Goal: Information Seeking & Learning: Learn about a topic

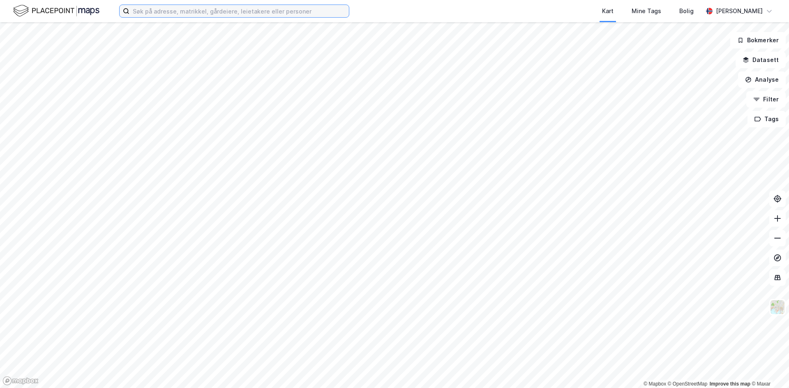
click at [244, 9] on input at bounding box center [238, 11] width 219 height 12
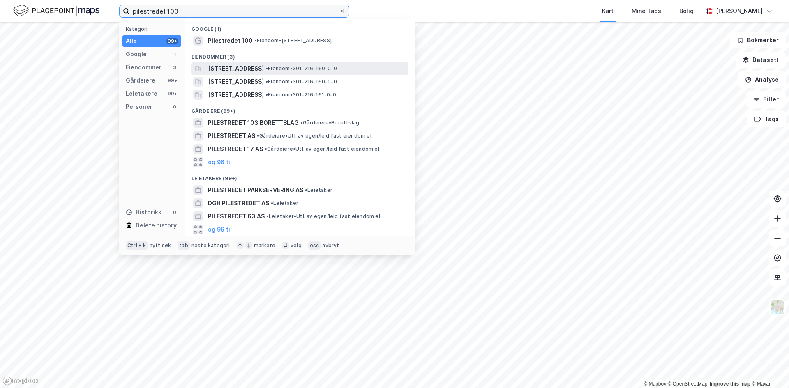
type input "pilestredet 100"
click at [264, 69] on span "Pilestredet 100A, 0358, OSLO, OSLO" at bounding box center [236, 69] width 56 height 10
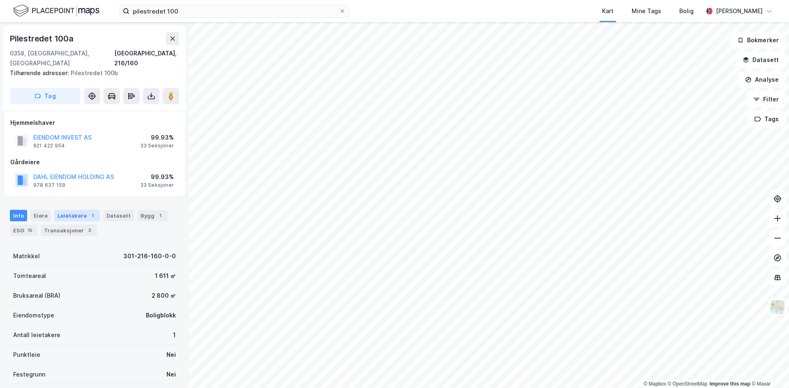
click at [74, 210] on div "Leietakere 1" at bounding box center [77, 216] width 46 height 12
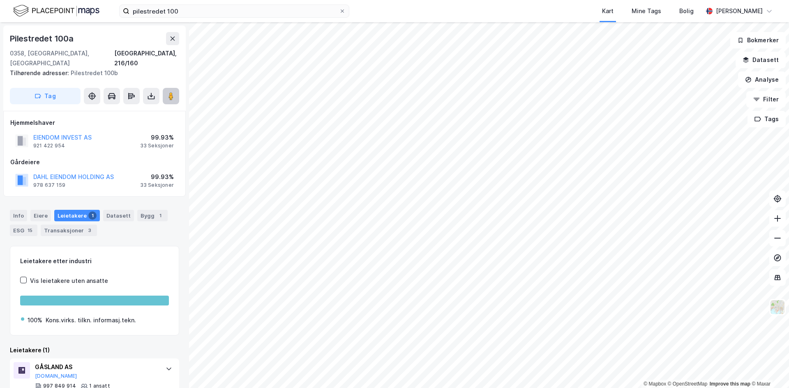
click at [172, 92] on image at bounding box center [170, 96] width 5 height 8
click at [173, 92] on image at bounding box center [170, 96] width 5 height 8
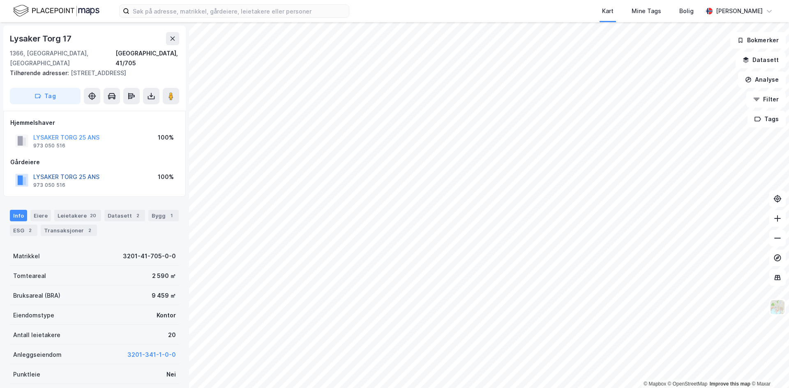
click at [0, 0] on button "LYSAKER TORG 25 ANS" at bounding box center [0, 0] width 0 height 0
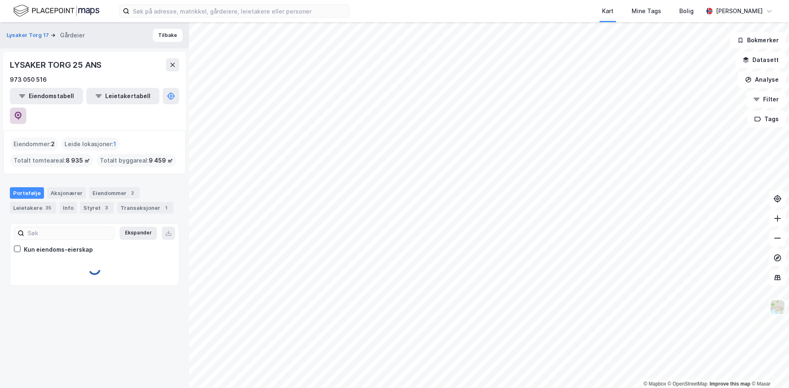
click at [26, 108] on button at bounding box center [18, 116] width 16 height 16
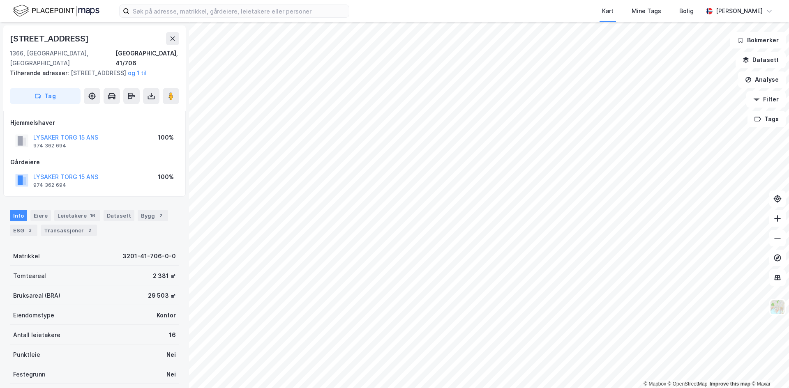
click at [68, 180] on div "LYSAKER TORG 15 ANS" at bounding box center [65, 177] width 65 height 10
click at [0, 0] on button "LYSAKER TORG 15 ANS" at bounding box center [0, 0] width 0 height 0
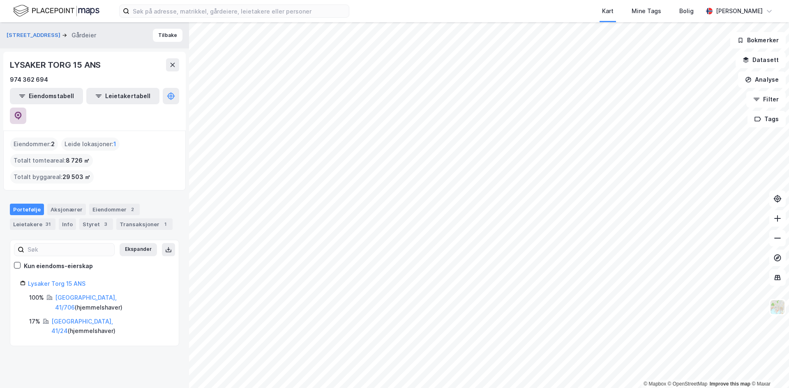
click at [22, 112] on icon at bounding box center [18, 116] width 8 height 8
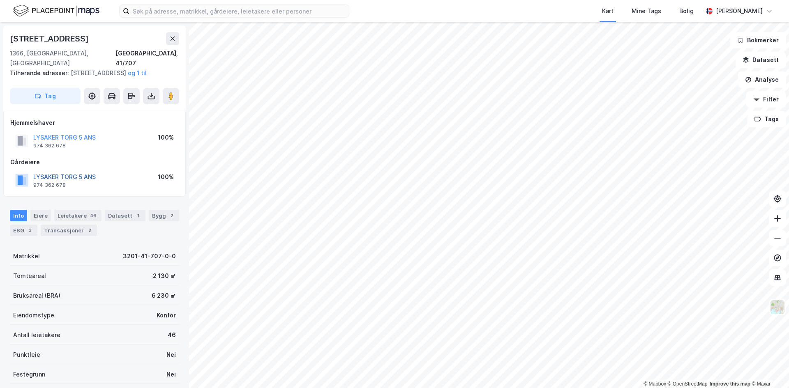
click at [0, 0] on button "LYSAKER TORG 5 ANS" at bounding box center [0, 0] width 0 height 0
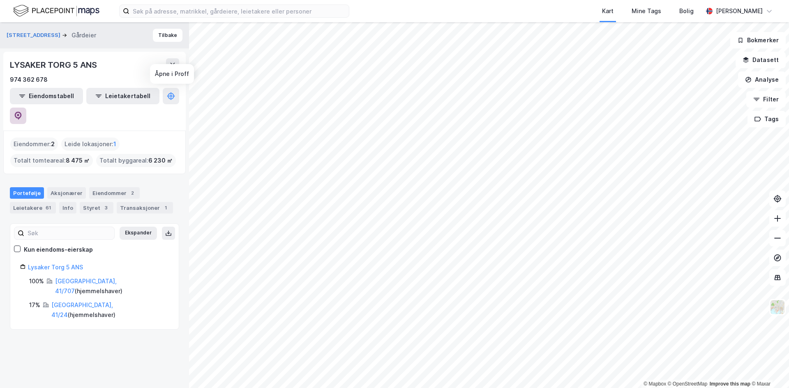
click at [22, 112] on icon at bounding box center [18, 116] width 8 height 8
click at [168, 35] on button "Tilbake" at bounding box center [168, 35] width 30 height 13
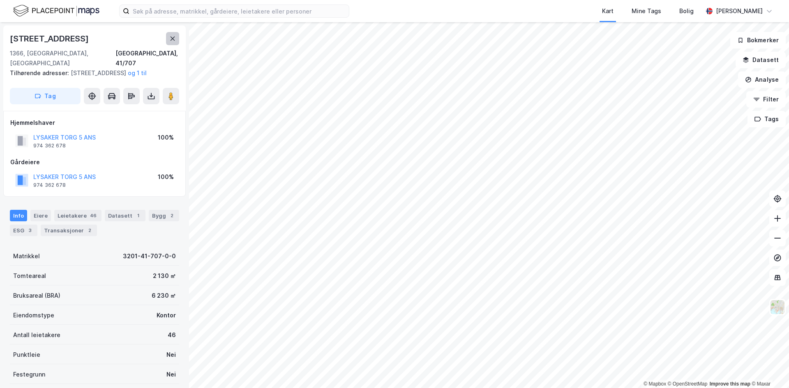
click at [176, 39] on button at bounding box center [172, 38] width 13 height 13
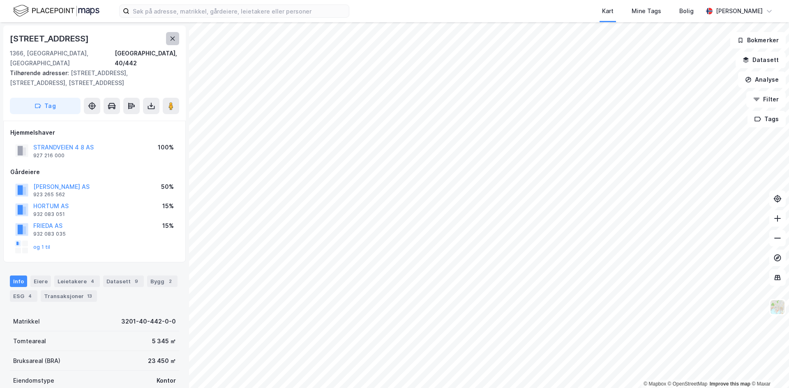
click at [177, 37] on button at bounding box center [172, 38] width 13 height 13
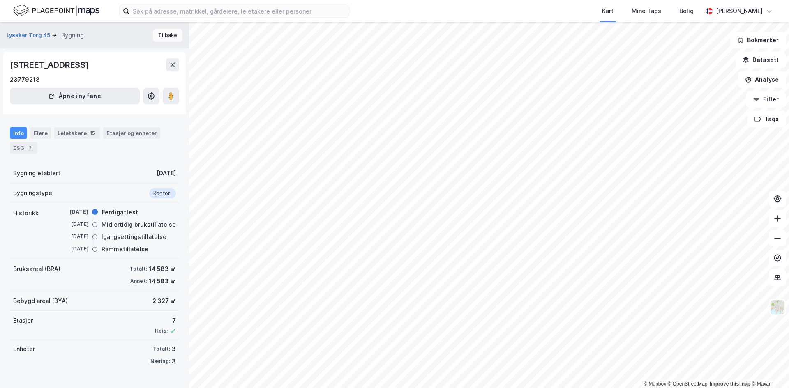
click at [163, 35] on button "Tilbake" at bounding box center [168, 35] width 30 height 13
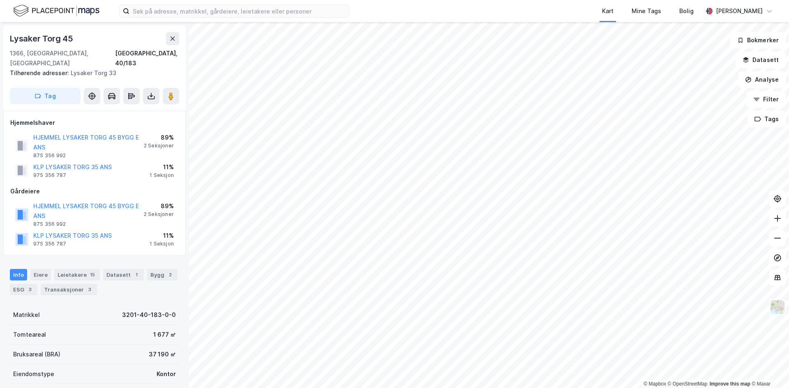
click at [169, 42] on button at bounding box center [172, 38] width 13 height 13
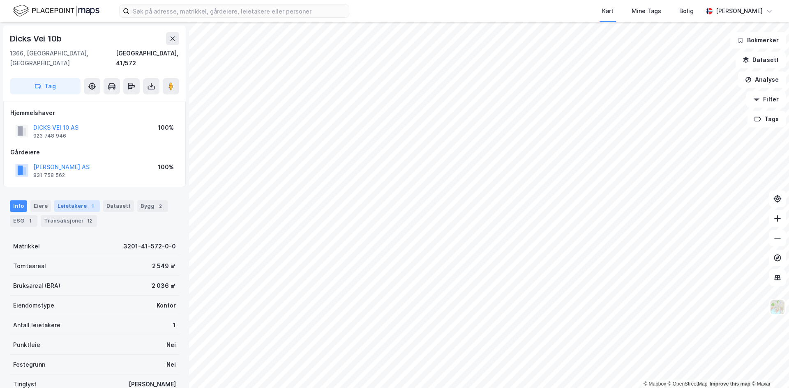
click at [90, 202] on div "1" at bounding box center [92, 206] width 8 height 8
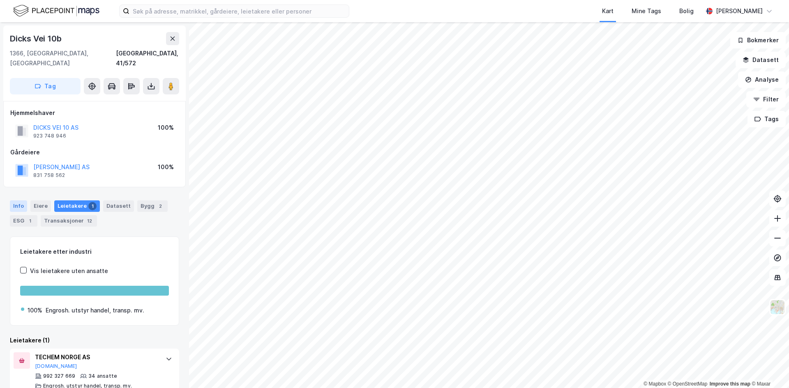
click at [21, 201] on div "Info" at bounding box center [18, 207] width 17 height 12
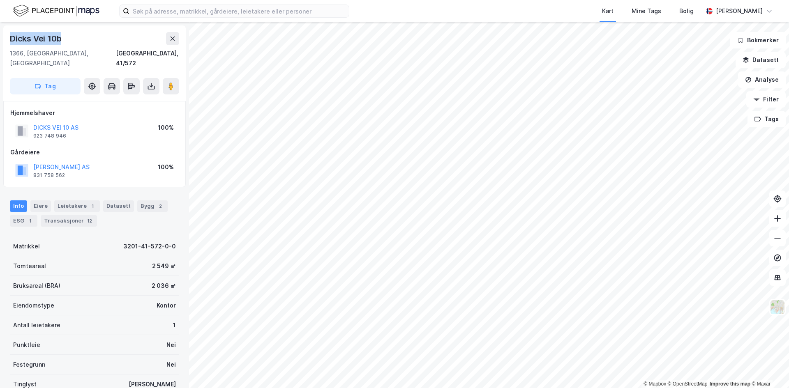
drag, startPoint x: 29, startPoint y: 35, endPoint x: 75, endPoint y: 35, distance: 46.0
click at [75, 35] on div "Dicks Vei 10b" at bounding box center [94, 38] width 169 height 13
click at [172, 44] on button at bounding box center [172, 38] width 13 height 13
